Goal: Task Accomplishment & Management: Manage account settings

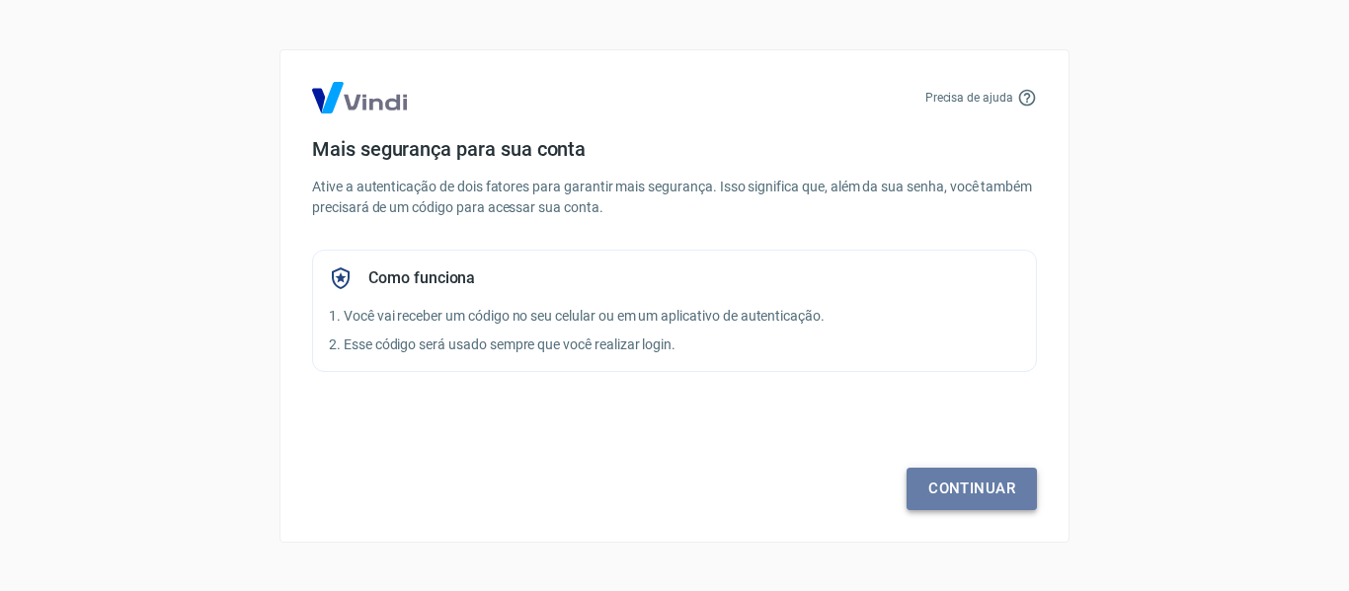
click at [951, 489] on link "Continuar" at bounding box center [971, 488] width 130 height 41
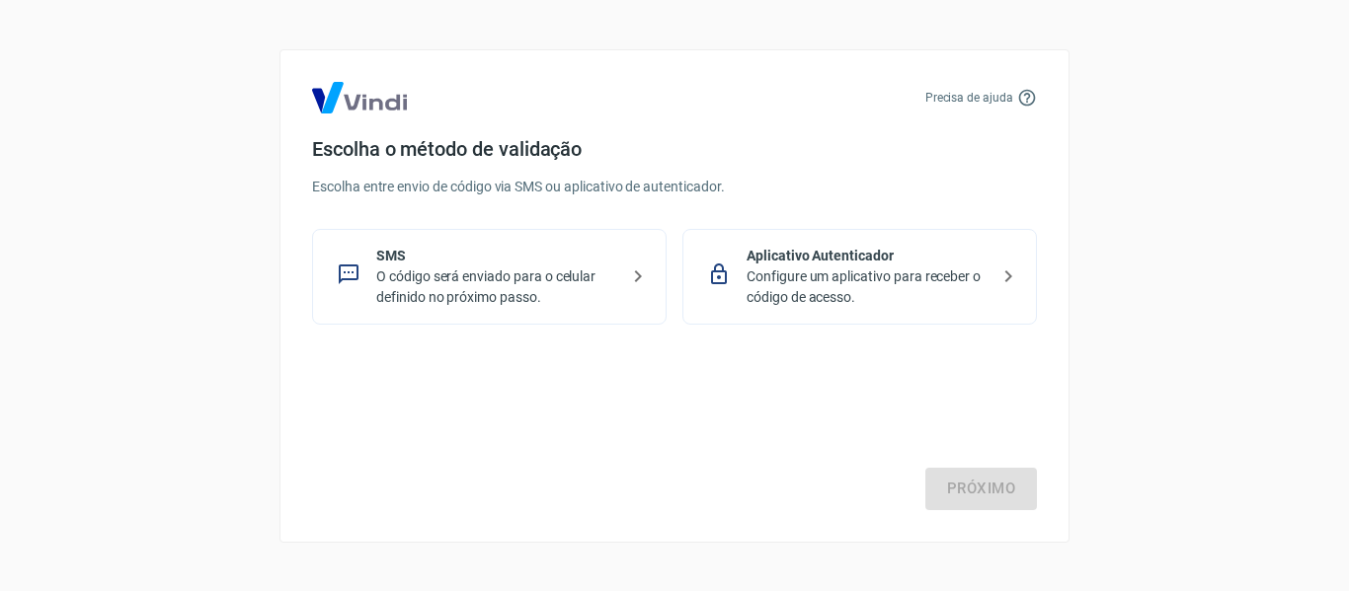
click at [575, 291] on p "O código será enviado para o celular definido no próximo passo." at bounding box center [497, 287] width 242 height 41
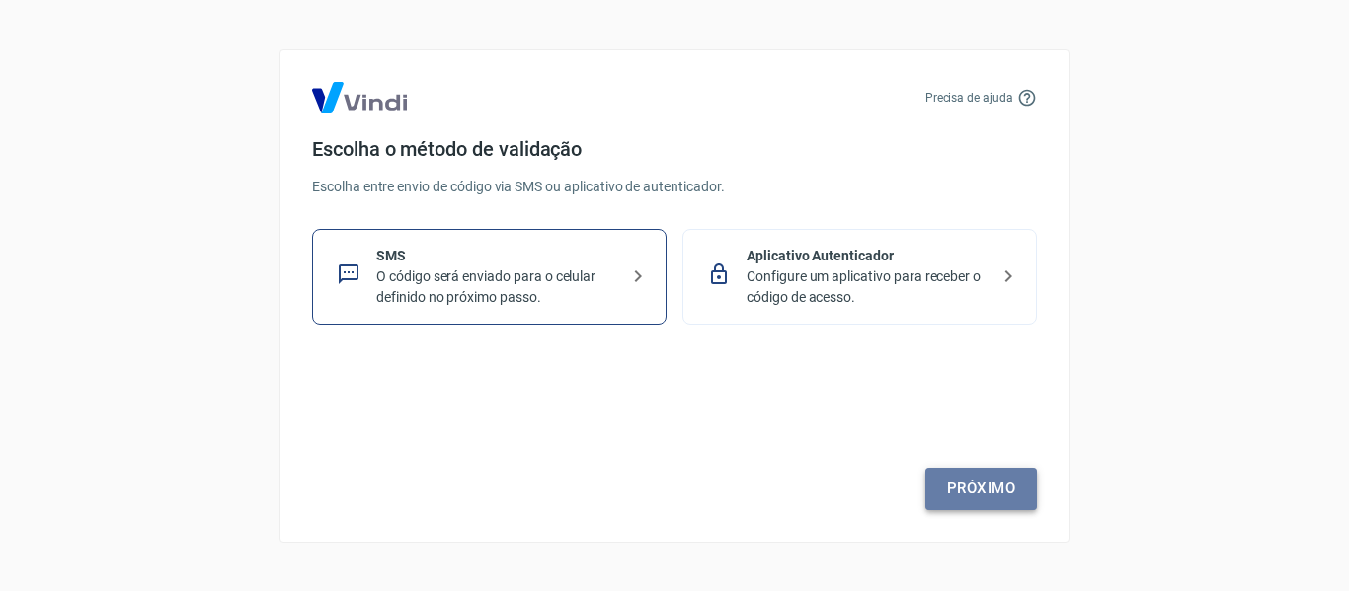
click at [969, 486] on link "Próximo" at bounding box center [981, 488] width 112 height 41
